Goal: Task Accomplishment & Management: Manage account settings

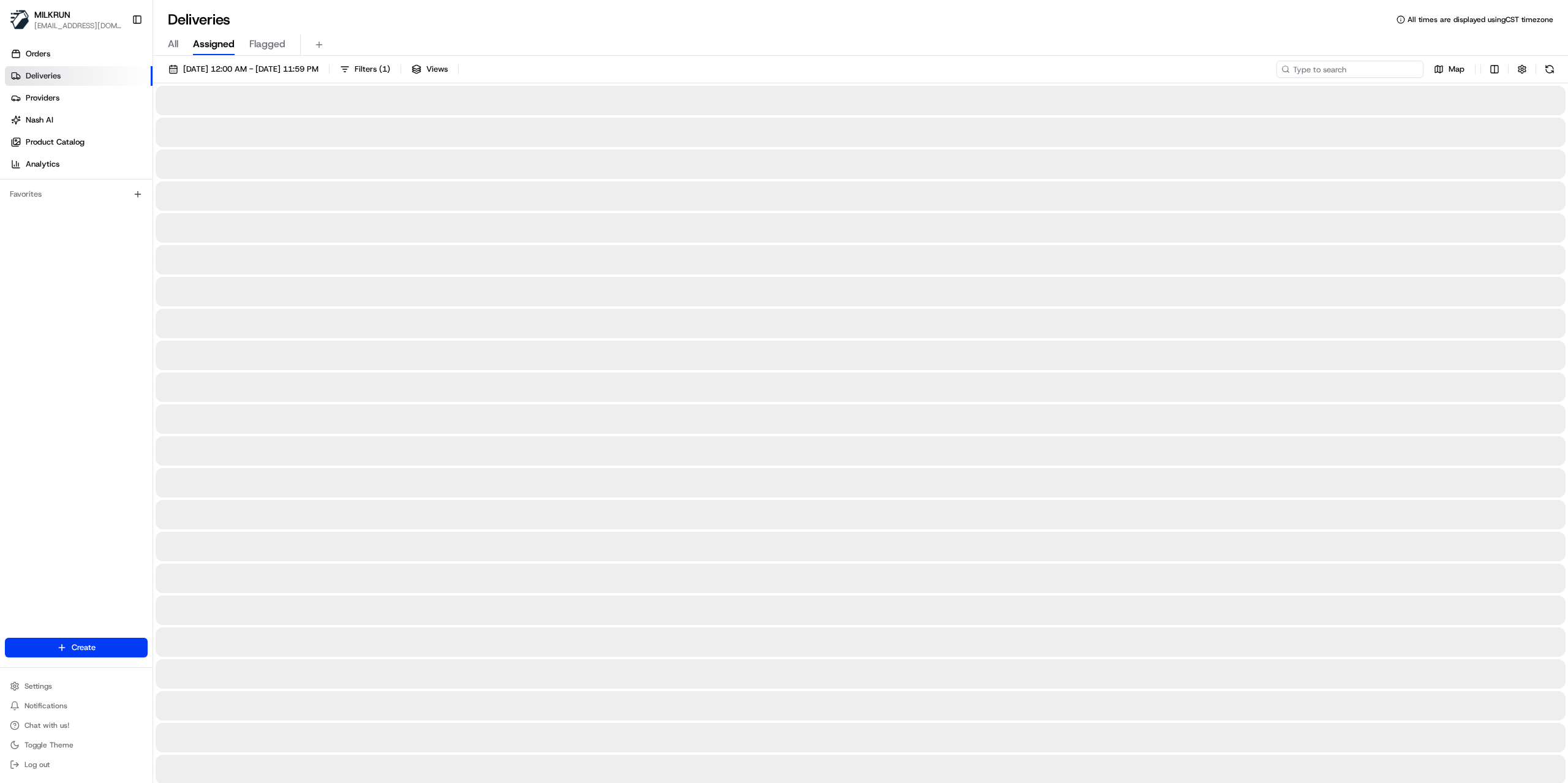
click at [1355, 76] on input at bounding box center [1351, 69] width 147 height 18
paste input "c6133ec2-8528-4b37-af41-cd638d3b2ba7"
type input "c6133ec2-8528-4b37-af41-cd638d3b2ba7"
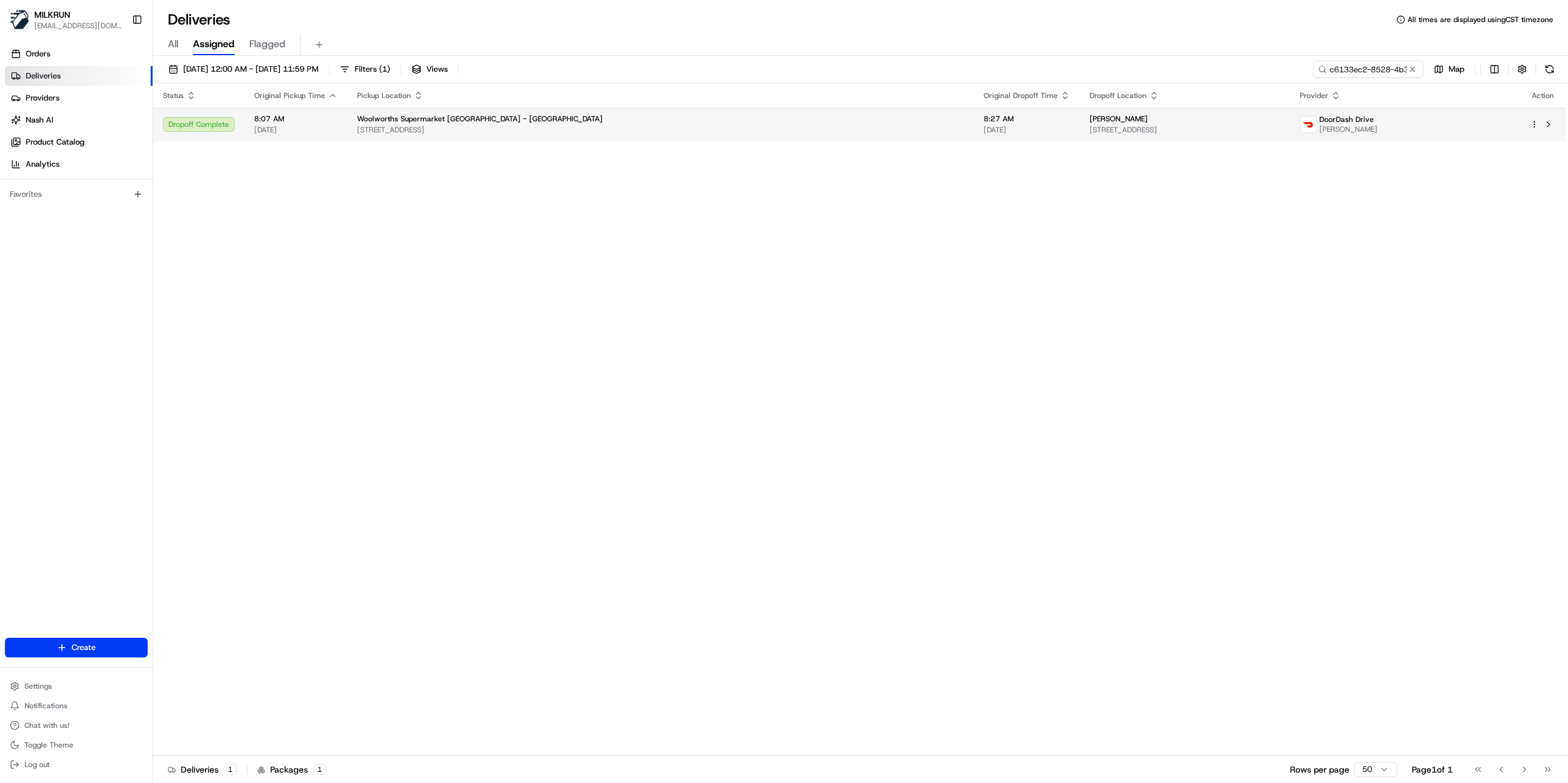
click at [1090, 120] on div "vicki wright" at bounding box center [1185, 119] width 191 height 10
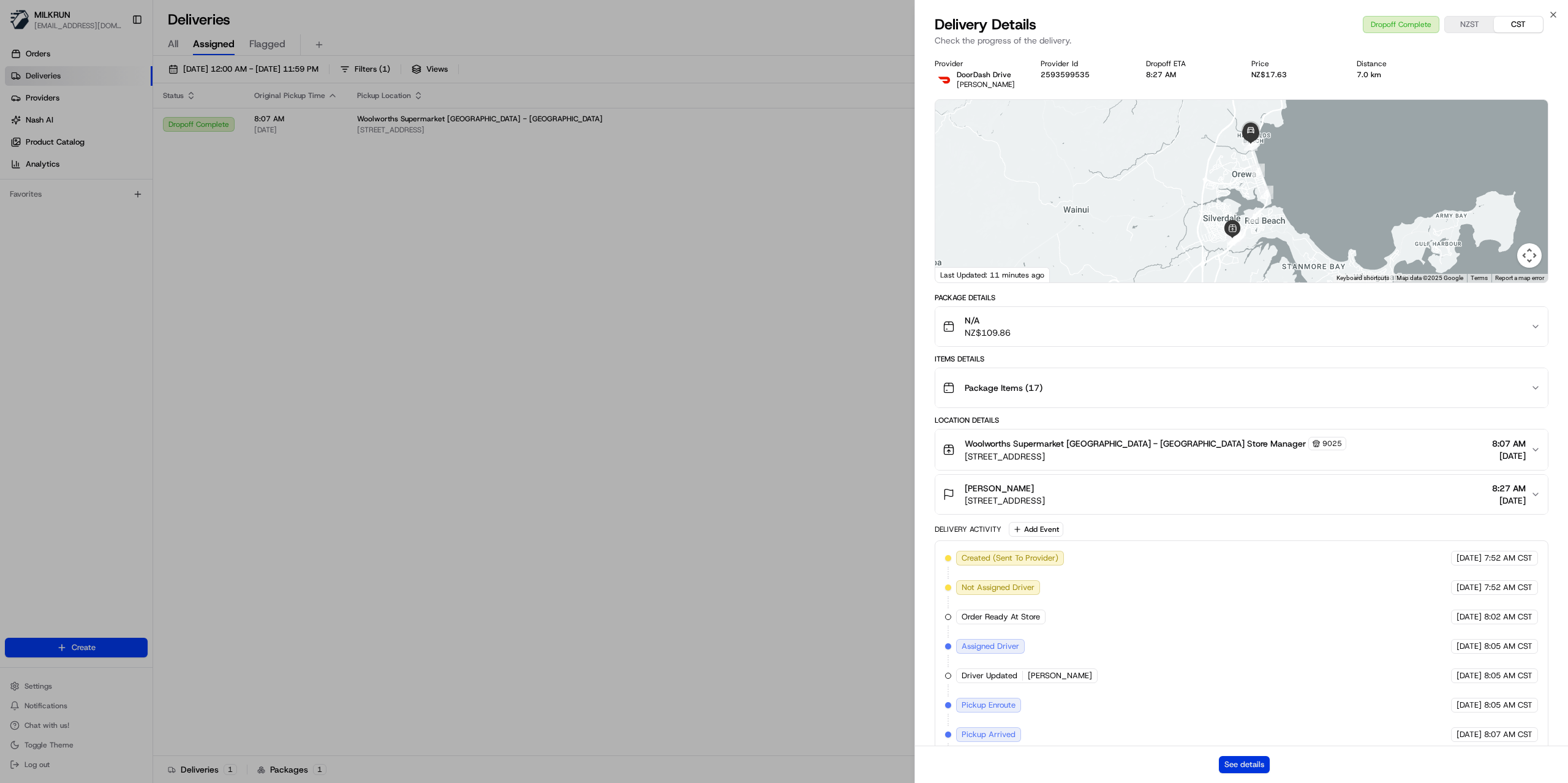
click at [1262, 765] on button "See details" at bounding box center [1244, 765] width 51 height 18
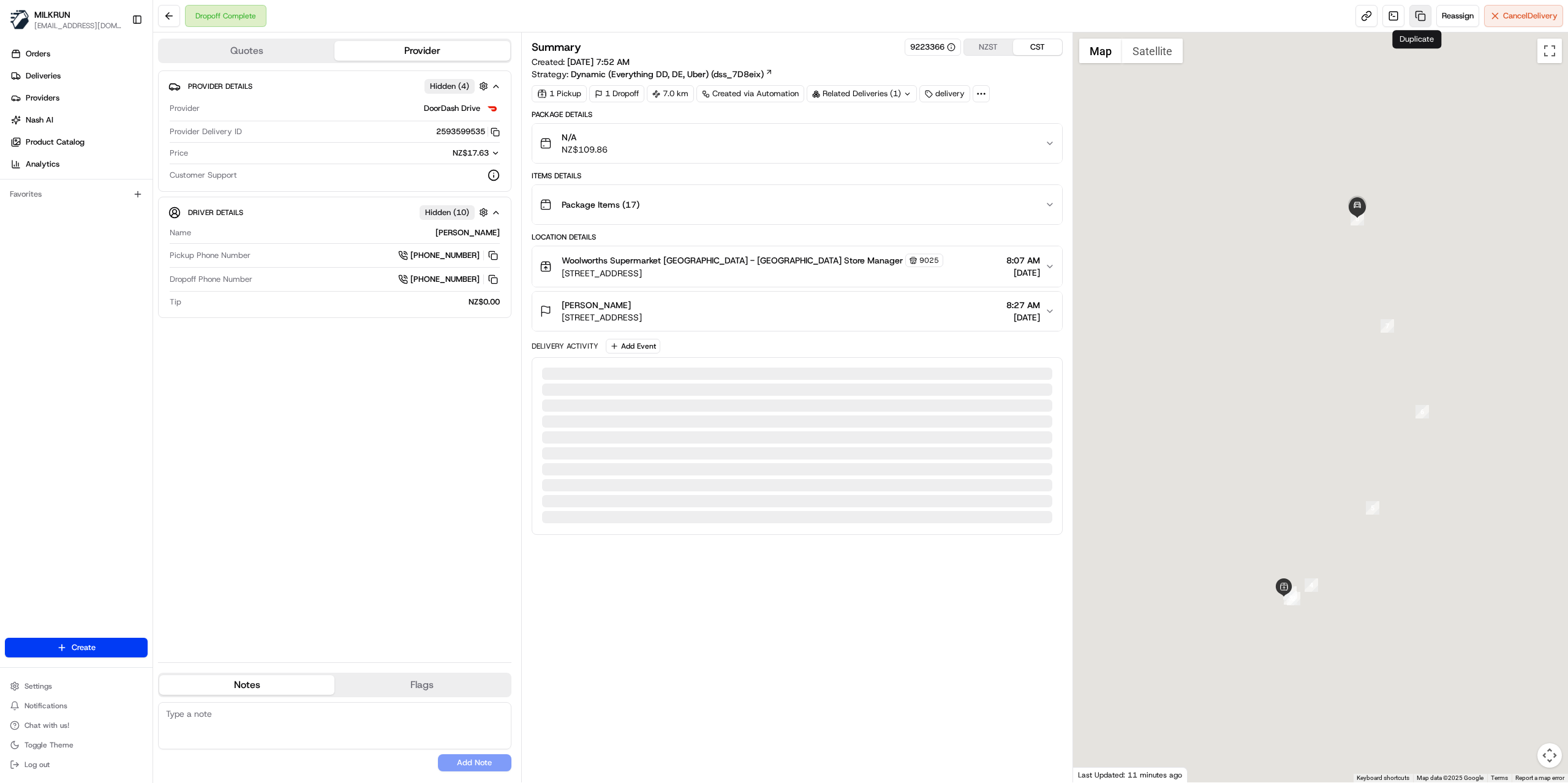
click at [1411, 15] on link at bounding box center [1421, 16] width 22 height 22
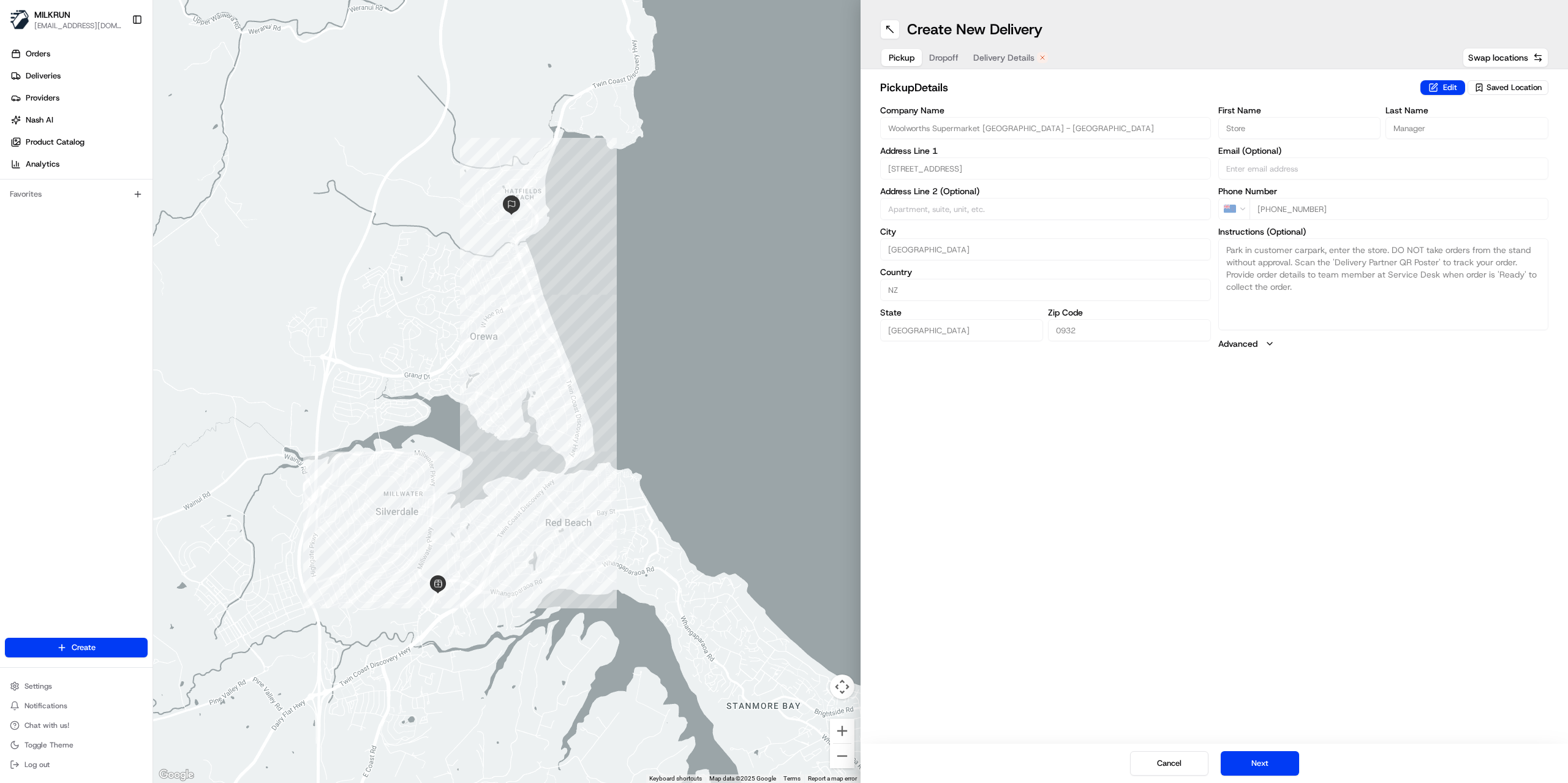
click at [1012, 54] on span "Delivery Details" at bounding box center [1004, 57] width 62 height 12
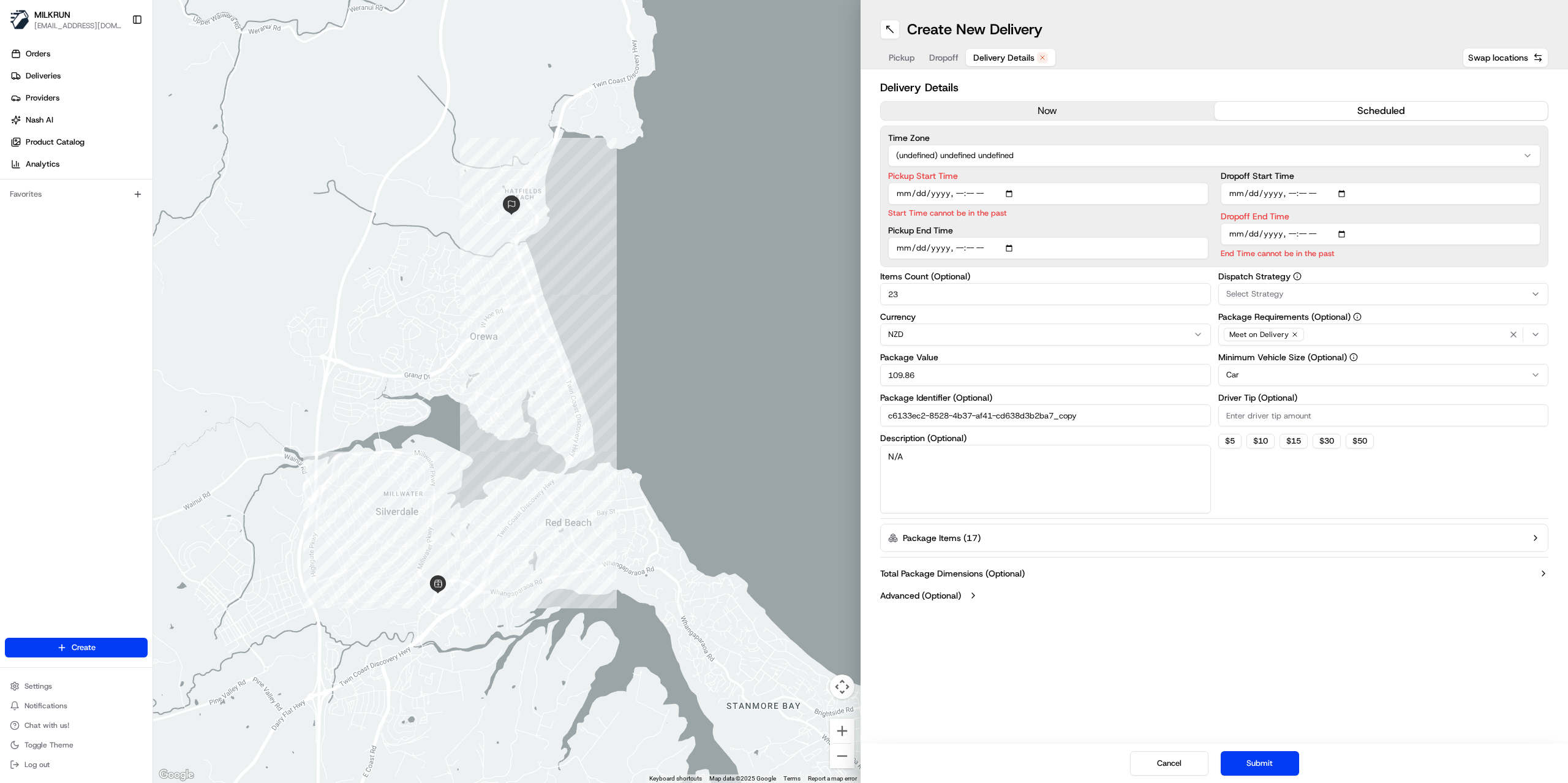
click at [1012, 118] on button "now" at bounding box center [1048, 111] width 334 height 18
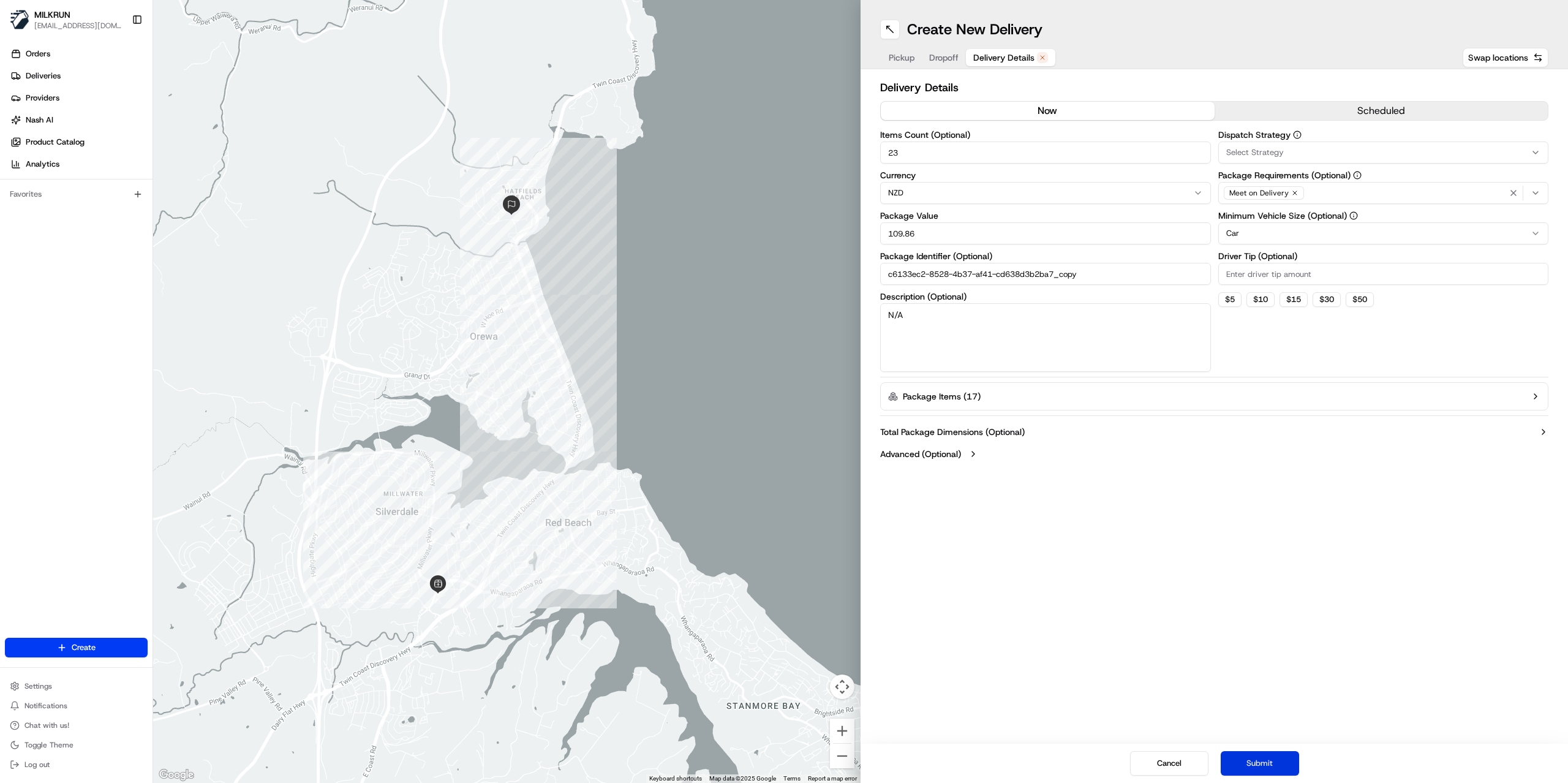
click at [1246, 766] on button "Submit" at bounding box center [1260, 764] width 78 height 25
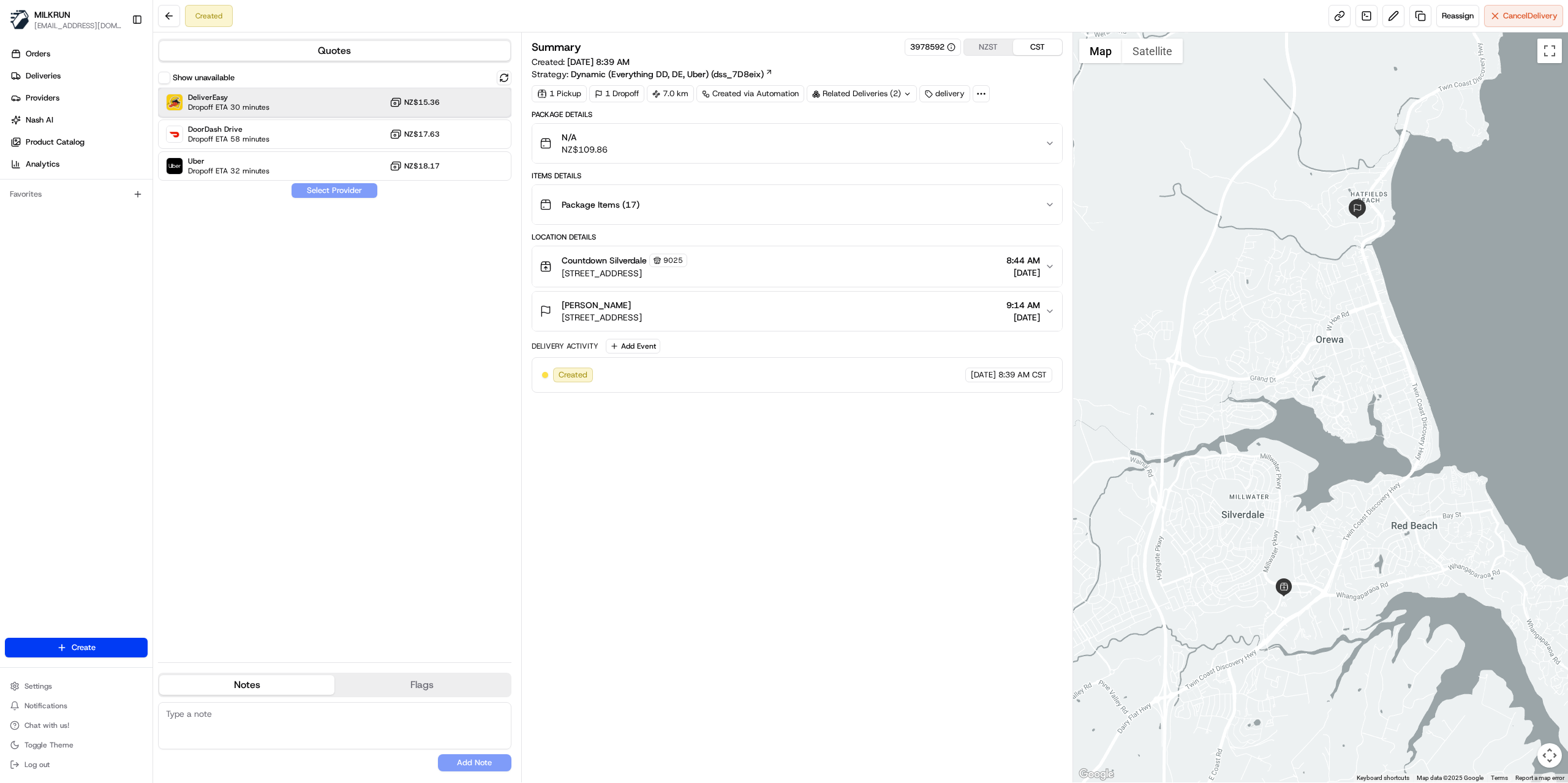
click at [292, 114] on div "DeliverEasy Dropoff ETA 30 minutes NZ$15.36" at bounding box center [335, 102] width 354 height 29
click at [343, 193] on button "Assign Provider" at bounding box center [334, 191] width 87 height 15
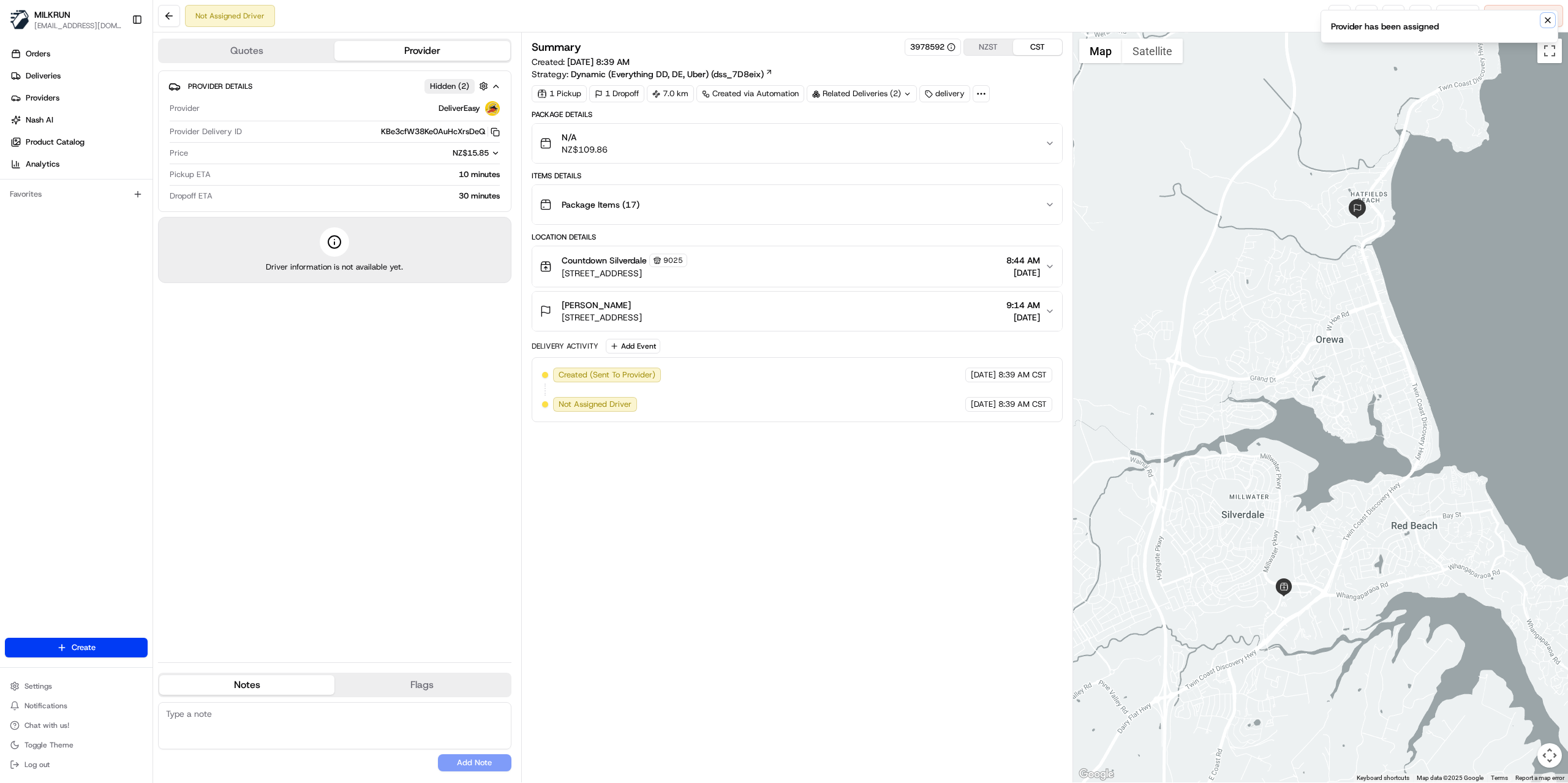
click at [1550, 19] on icon "Notifications (F8)" at bounding box center [1548, 20] width 10 height 10
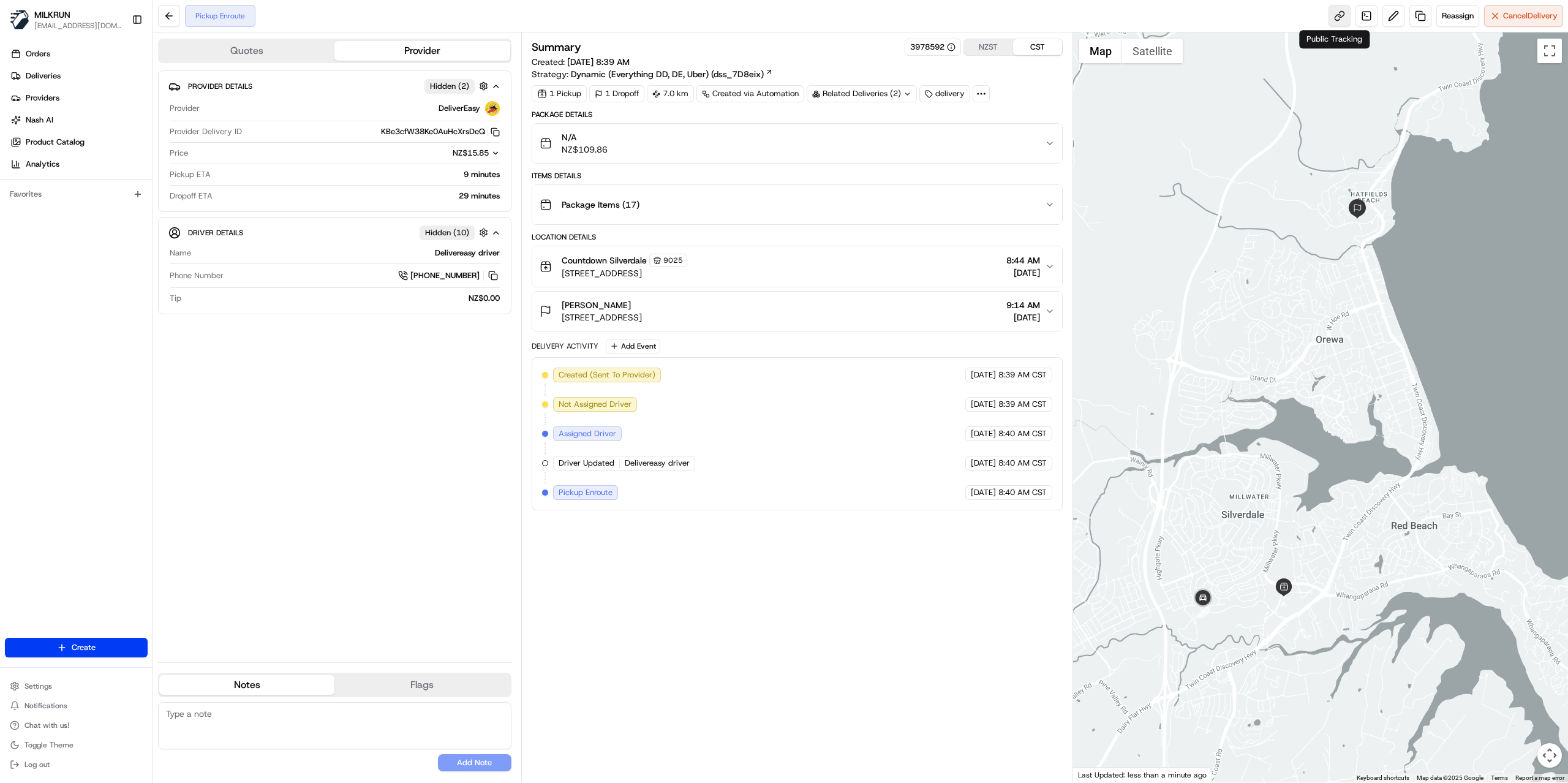
click at [1332, 13] on link at bounding box center [1340, 16] width 22 height 22
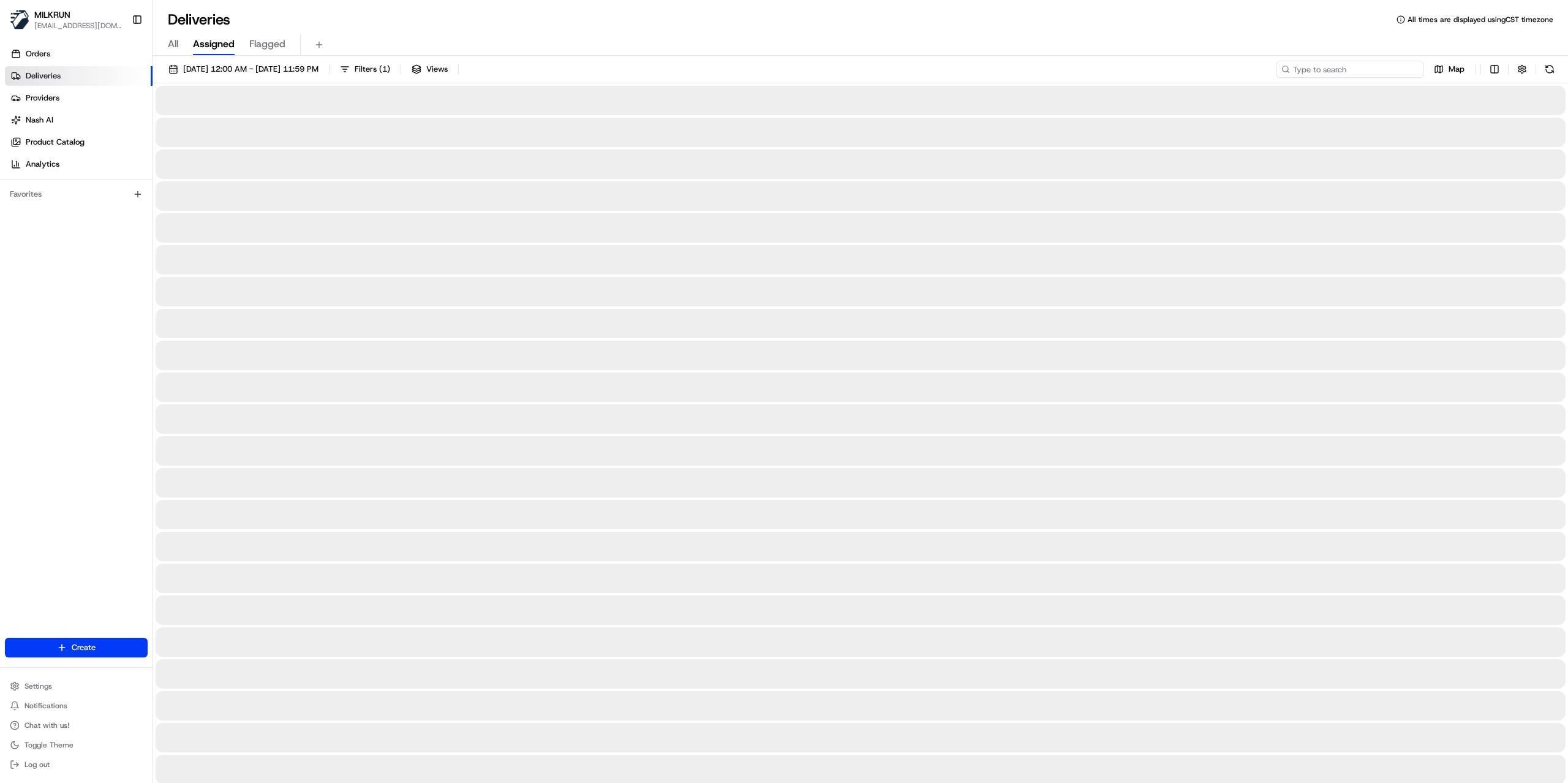
click at [1361, 67] on input at bounding box center [1351, 69] width 147 height 18
paste input "8bf4444d-007d-4434-89de-a9f0c0c685c2"
type input "8bf4444d-007d-4434-89de-a9f0c0c685c2"
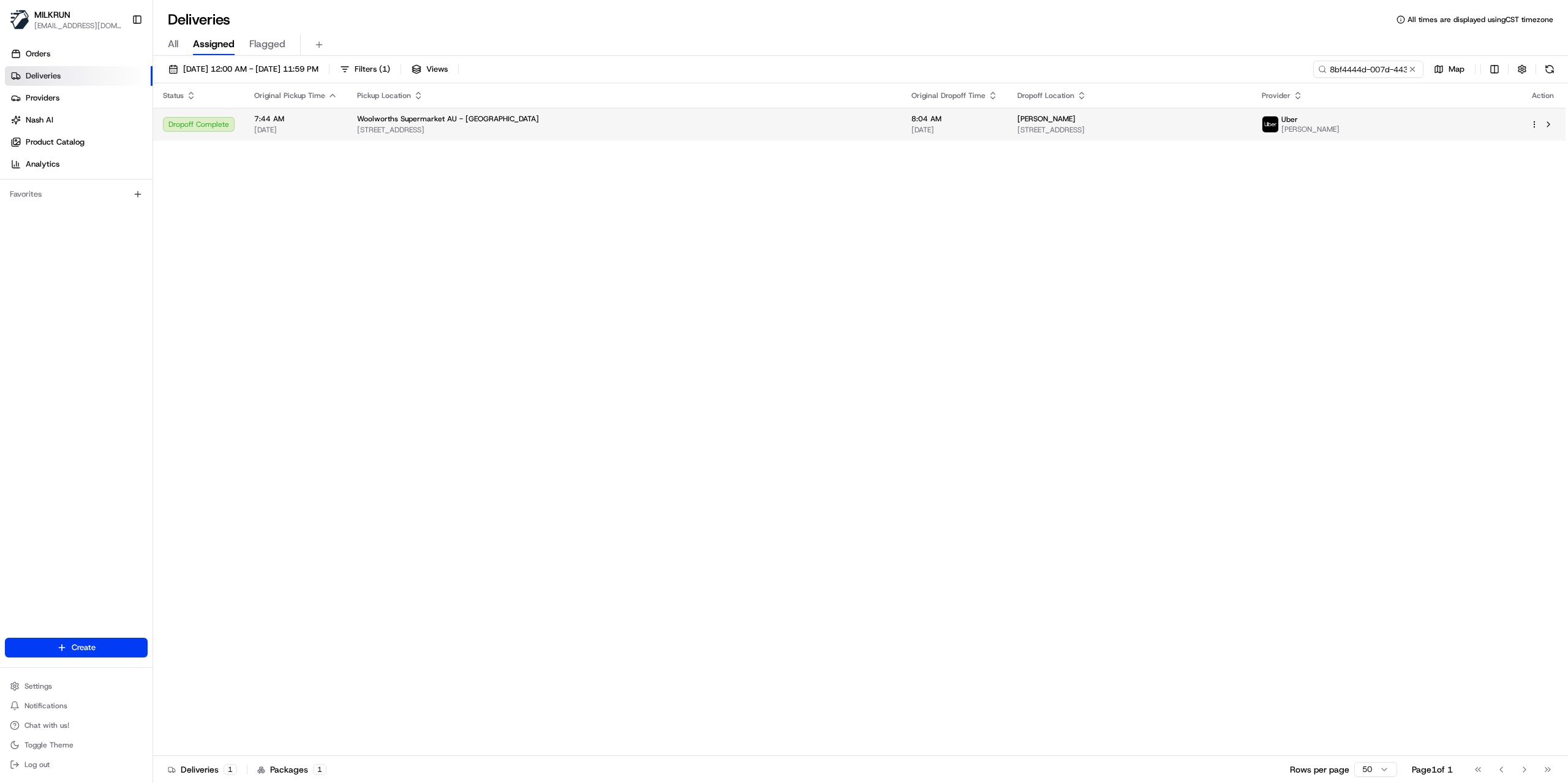
click at [1122, 138] on td "jessica shaw 59 Liamena Ave, San Remo, NSW 2262, AU" at bounding box center [1130, 124] width 244 height 33
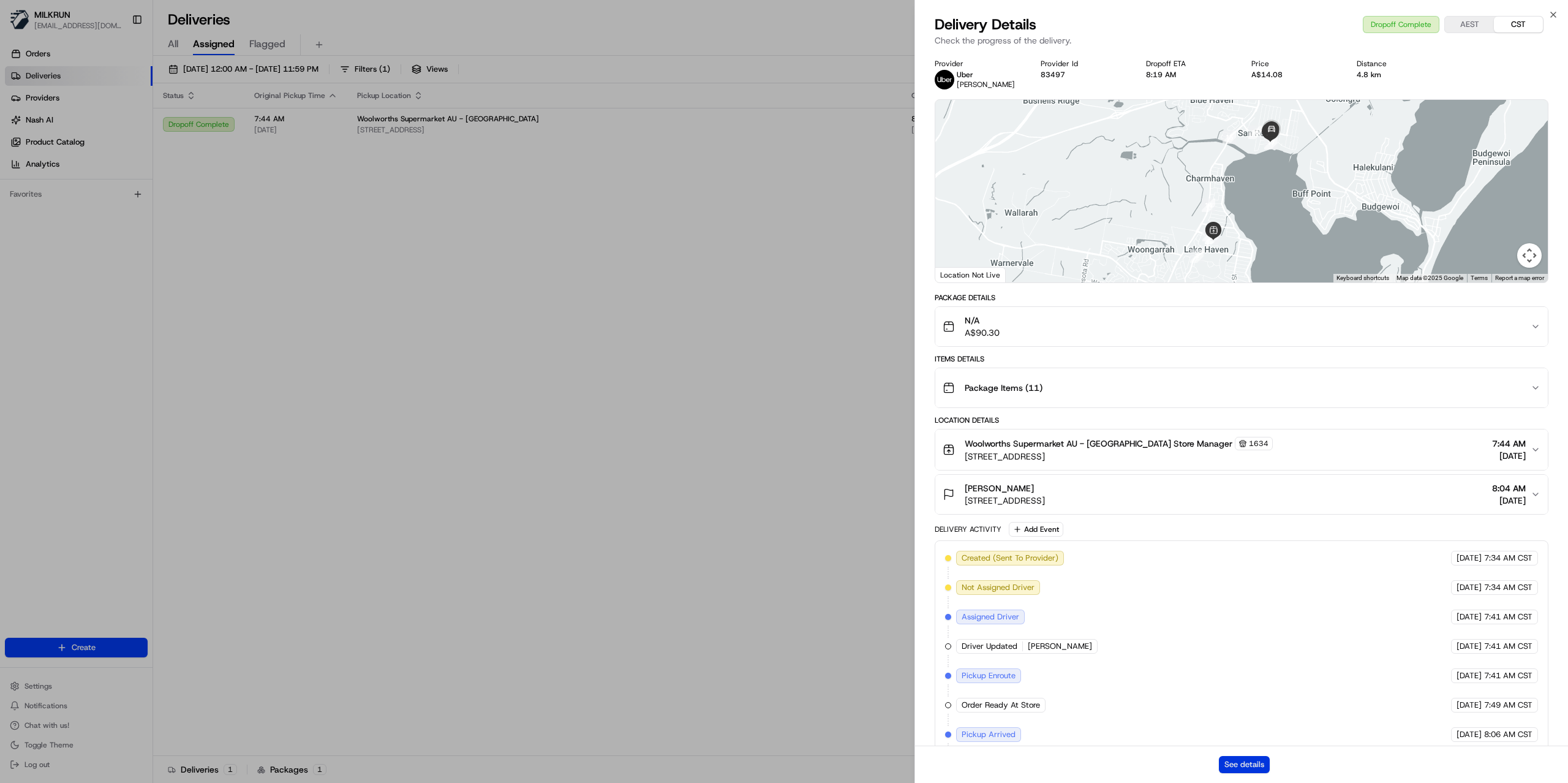
click at [1256, 763] on button "See details" at bounding box center [1244, 765] width 51 height 18
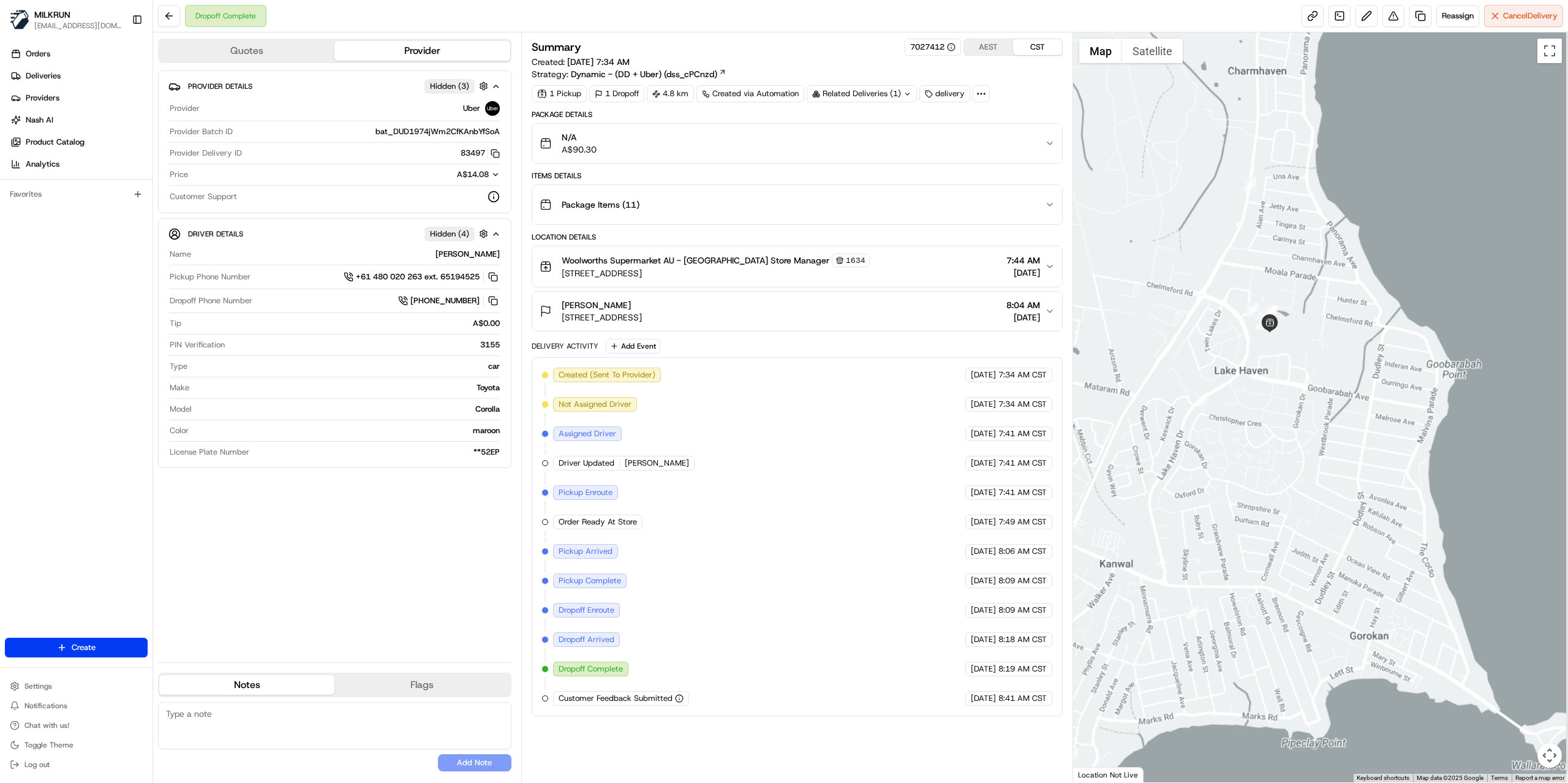
drag, startPoint x: 1343, startPoint y: 162, endPoint x: 1202, endPoint y: 523, distance: 387.6
click at [1202, 523] on div at bounding box center [1321, 407] width 495 height 750
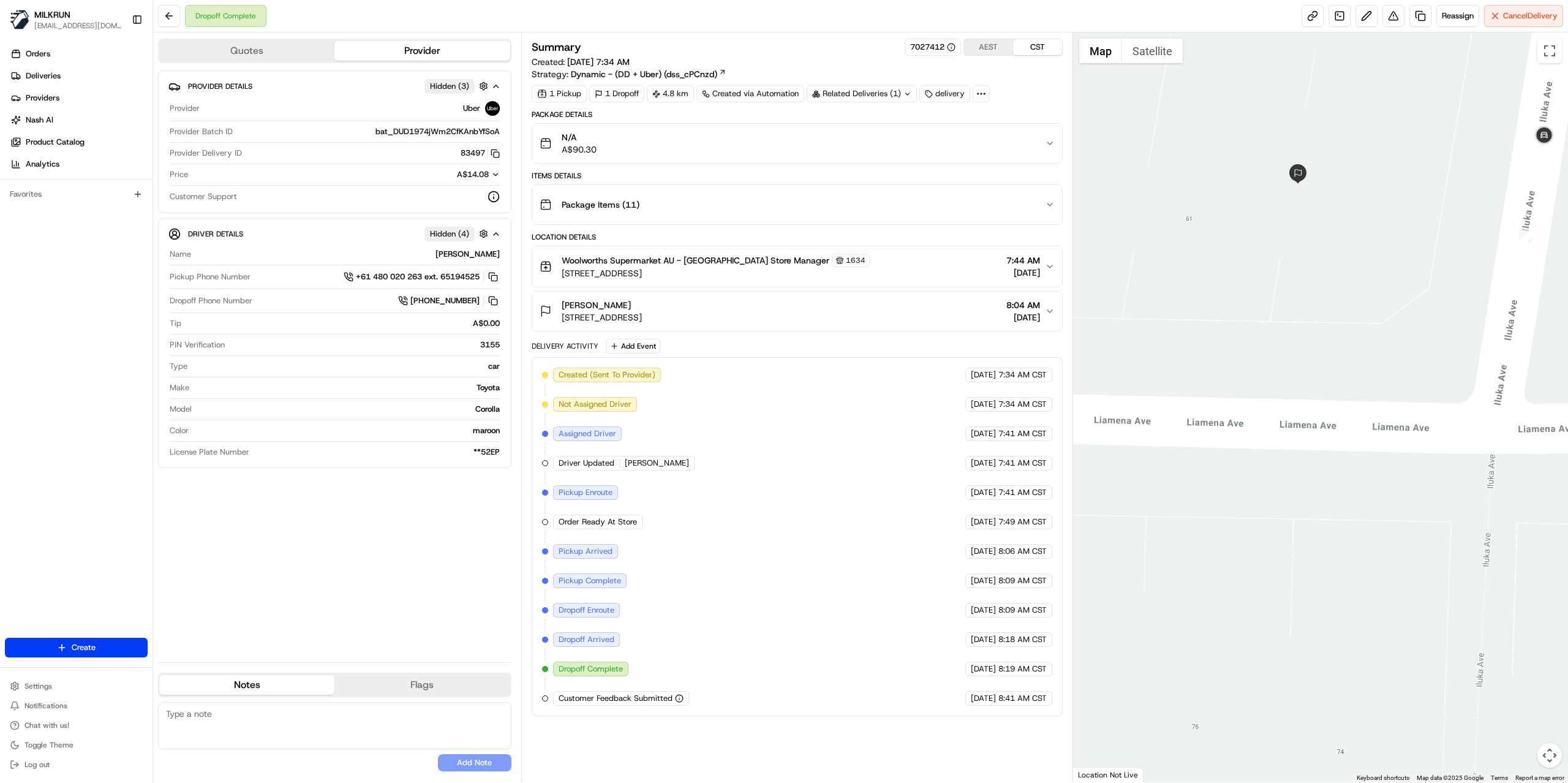
drag, startPoint x: 1412, startPoint y: 251, endPoint x: 1150, endPoint y: 386, distance: 294.7
click at [1150, 386] on div at bounding box center [1321, 407] width 495 height 750
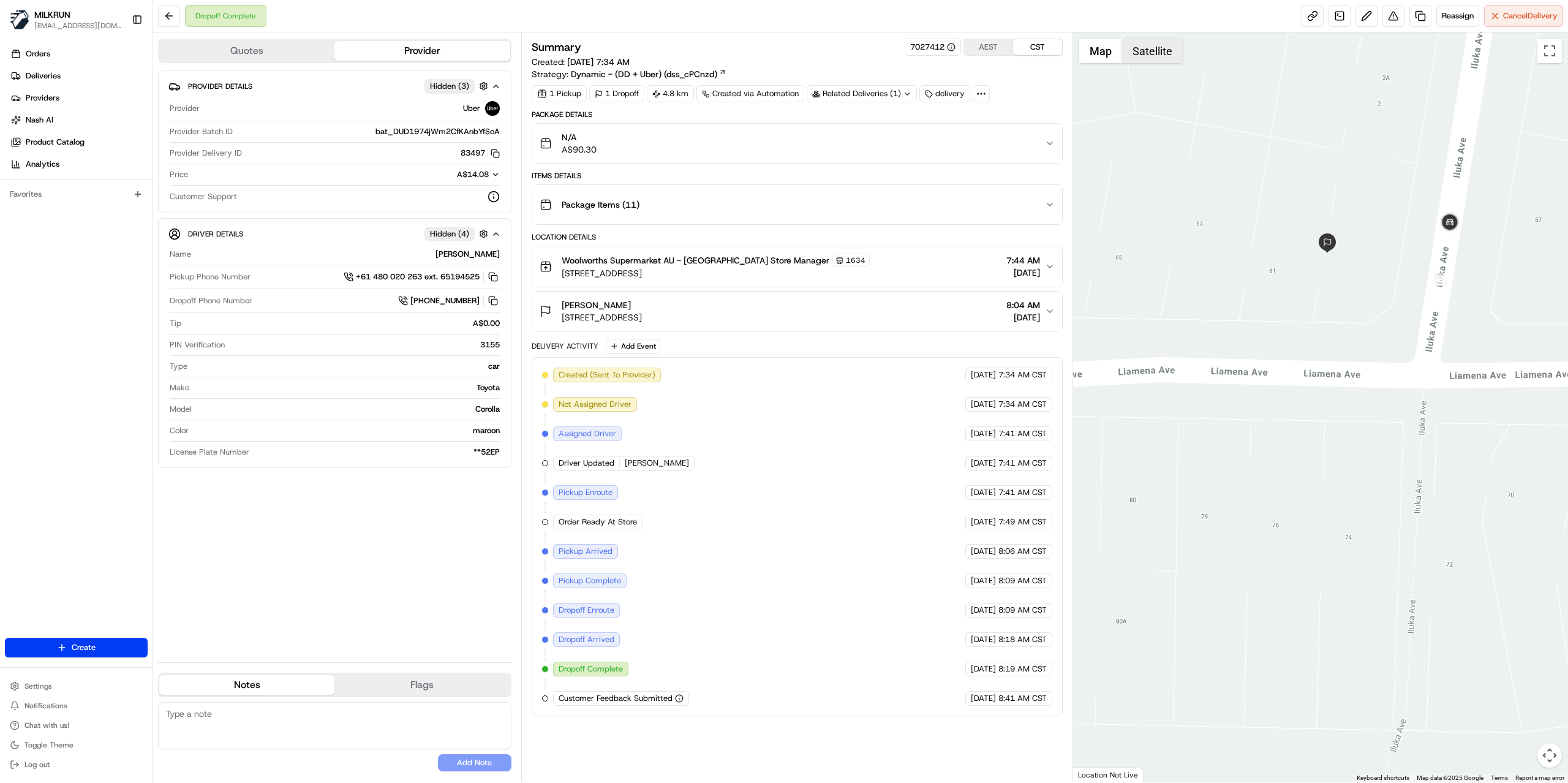
click at [1153, 53] on button "Satellite" at bounding box center [1153, 51] width 61 height 25
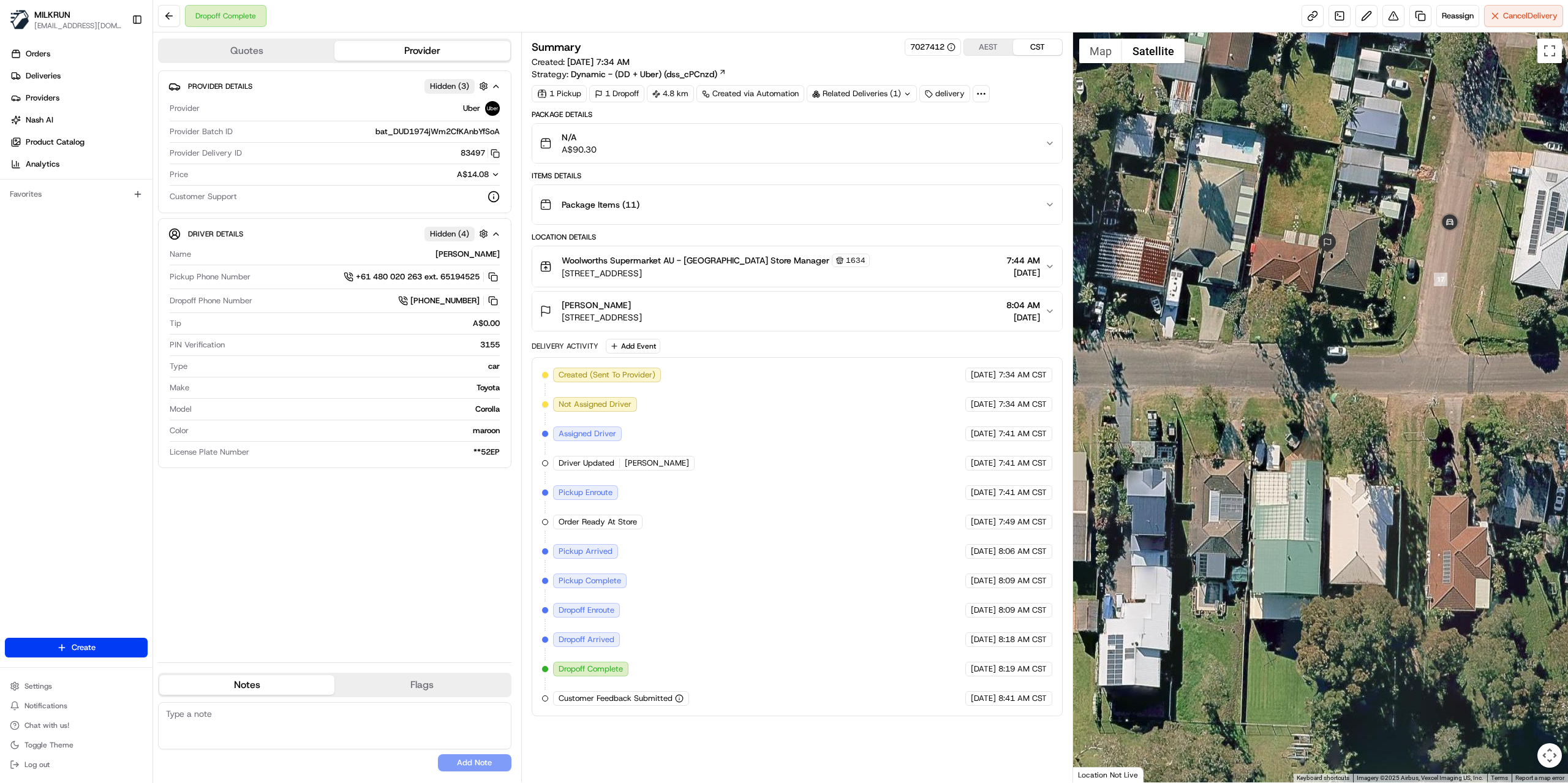
click at [1051, 316] on icon "button" at bounding box center [1050, 311] width 10 height 10
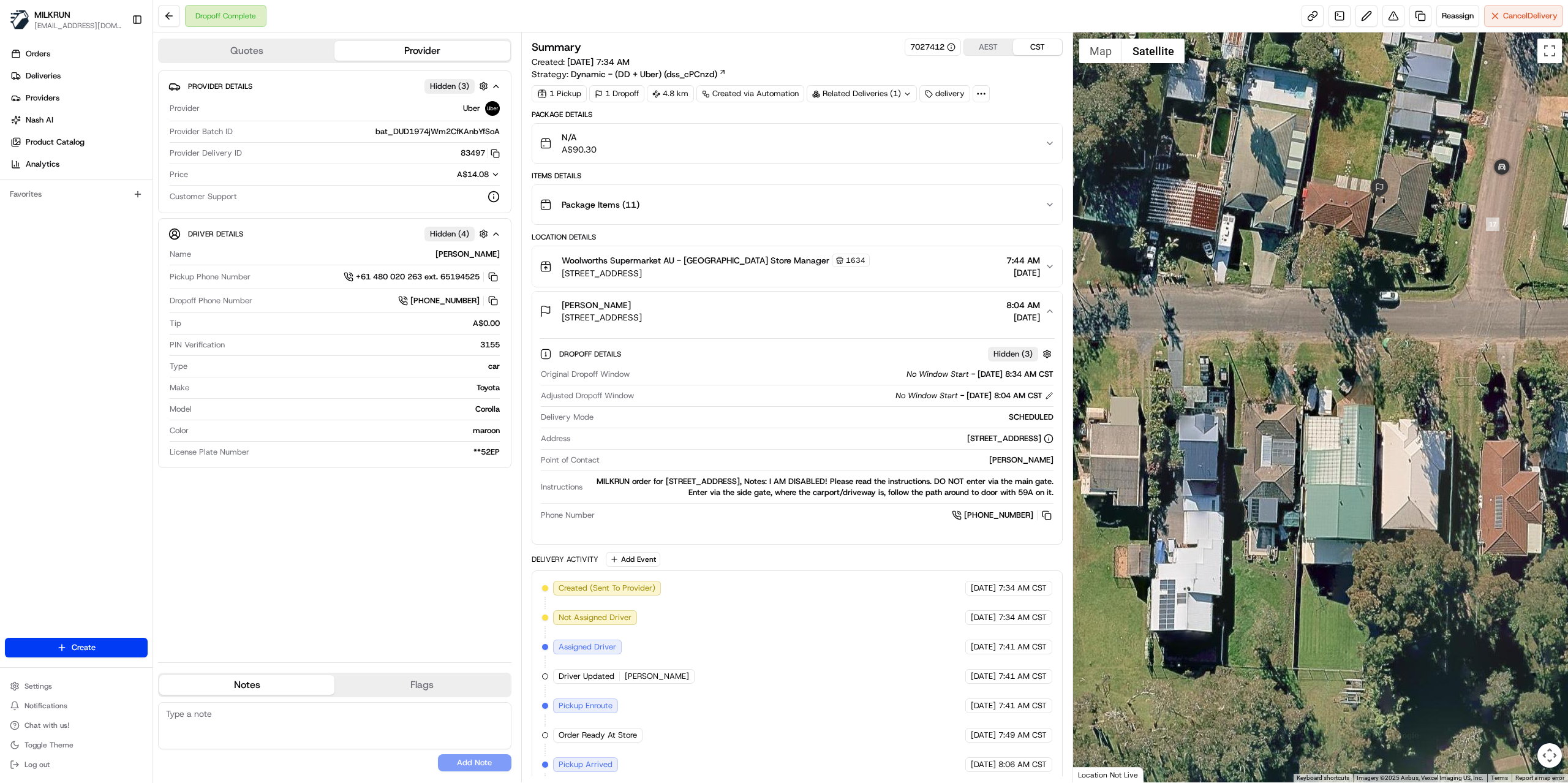
drag, startPoint x: 1341, startPoint y: 268, endPoint x: 1392, endPoint y: 212, distance: 75.7
click at [1392, 212] on div at bounding box center [1321, 407] width 495 height 750
